Goal: Task Accomplishment & Management: Manage account settings

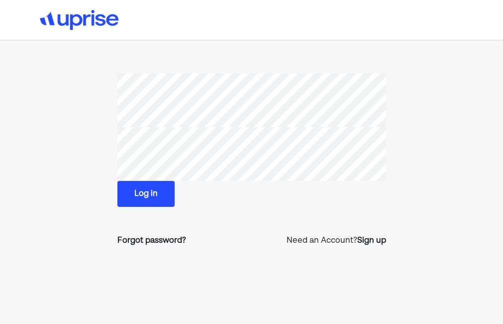
click at [165, 191] on button "Log in" at bounding box center [145, 194] width 57 height 26
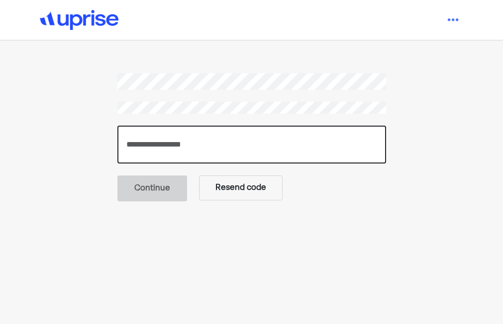
click at [215, 137] on input "number" at bounding box center [251, 144] width 269 height 38
type input "******"
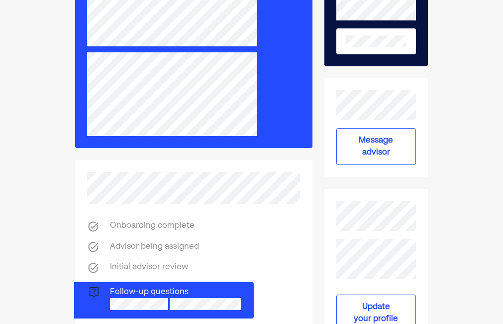
scroll to position [159, 0]
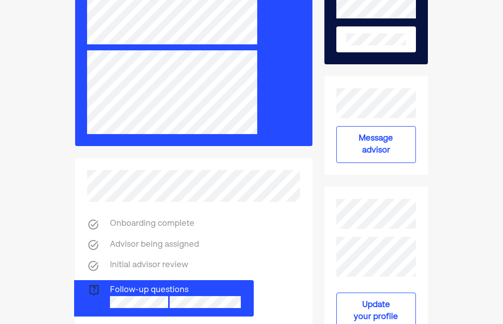
drag, startPoint x: 404, startPoint y: 141, endPoint x: 448, endPoint y: 153, distance: 45.5
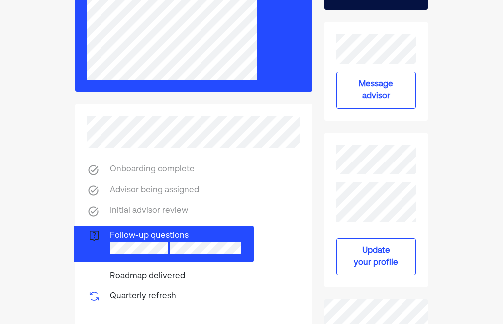
scroll to position [215, 0]
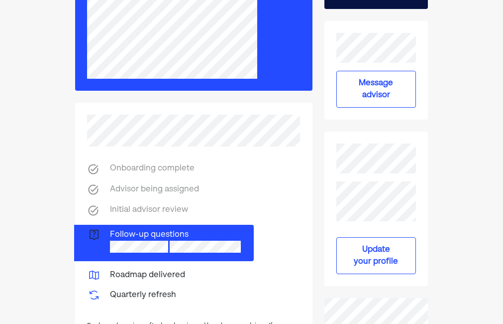
click at [396, 249] on button "Update your profile" at bounding box center [377, 255] width 80 height 37
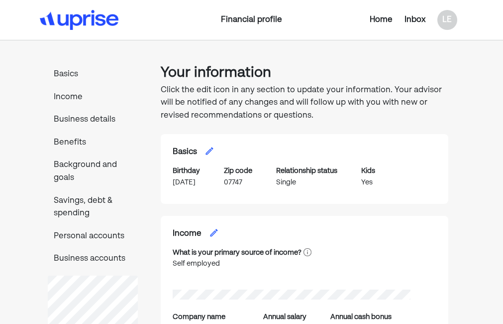
click at [409, 19] on div "Inbox" at bounding box center [415, 20] width 21 height 12
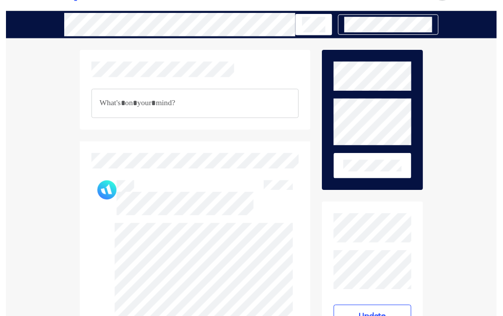
scroll to position [6, 0]
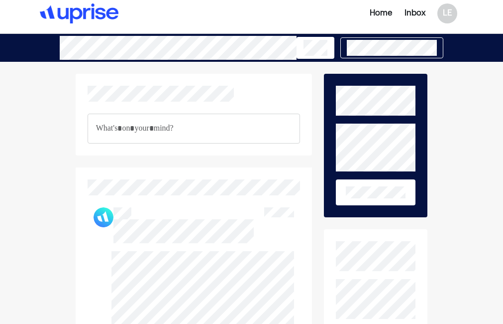
click at [374, 199] on button at bounding box center [376, 192] width 80 height 26
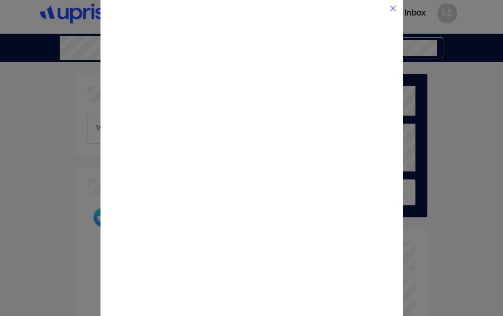
click at [393, 8] on img at bounding box center [393, 8] width 8 height 8
click at [394, 6] on img at bounding box center [393, 8] width 8 height 8
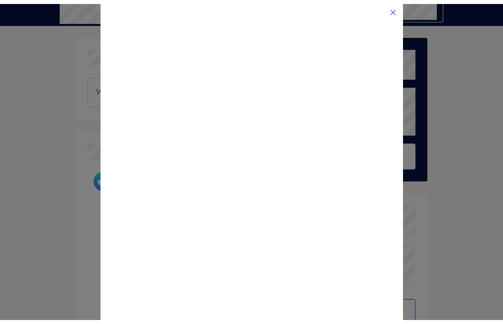
scroll to position [1, 0]
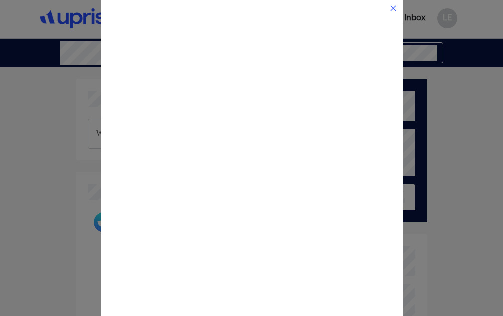
click at [391, 7] on img at bounding box center [393, 8] width 8 height 8
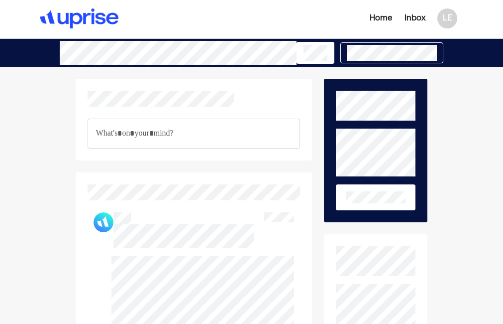
click at [405, 19] on div "Inbox" at bounding box center [415, 18] width 21 height 12
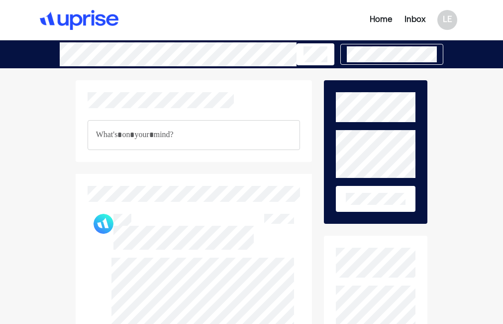
scroll to position [0, 0]
click at [382, 21] on div "Home" at bounding box center [381, 20] width 23 height 12
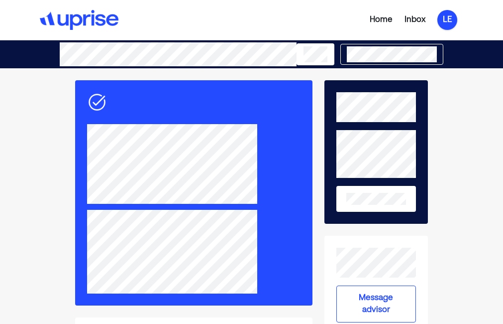
click at [444, 25] on div "LE" at bounding box center [448, 20] width 20 height 20
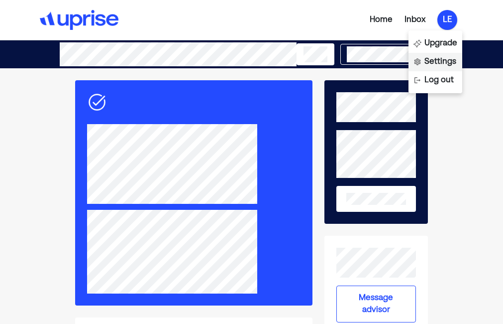
click at [447, 63] on div "Settings" at bounding box center [441, 62] width 32 height 12
